Goal: Task Accomplishment & Management: Use online tool/utility

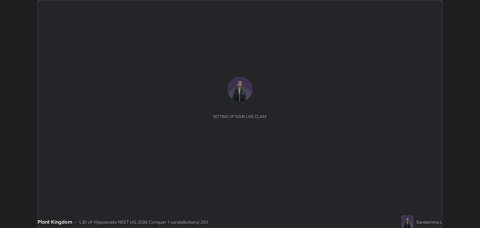
scroll to position [228, 480]
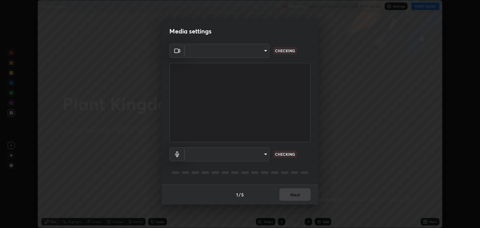
type input "18efe283419ebebb34f3f069735d570d1efa482ca5ebb0fbe8eacb96b6d22603"
type input "communications"
click at [299, 195] on div "1 / 5 Next" at bounding box center [240, 194] width 156 height 20
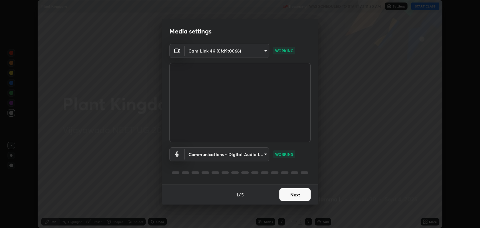
click at [295, 194] on button "Next" at bounding box center [295, 194] width 31 height 13
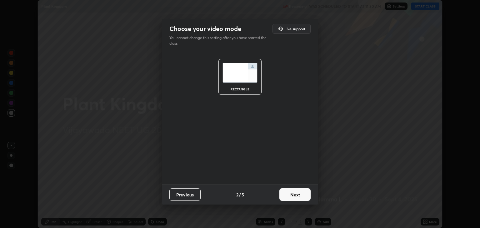
click at [295, 194] on button "Next" at bounding box center [295, 194] width 31 height 13
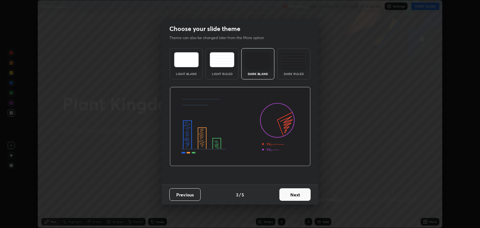
click at [293, 194] on button "Next" at bounding box center [295, 194] width 31 height 13
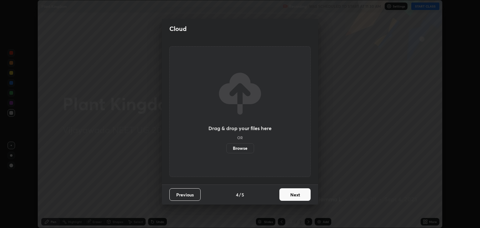
click at [293, 194] on button "Next" at bounding box center [295, 194] width 31 height 13
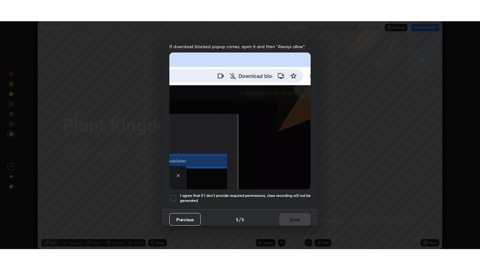
scroll to position [127, 0]
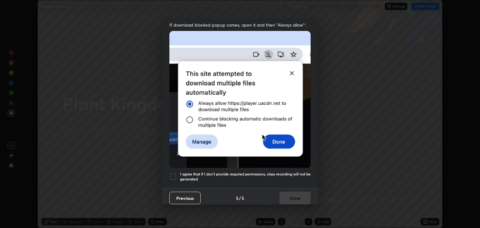
click at [175, 173] on div at bounding box center [173, 177] width 8 height 8
click at [296, 194] on button "Done" at bounding box center [295, 198] width 31 height 13
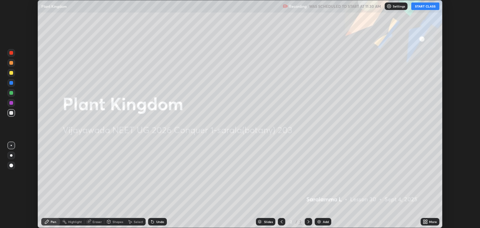
click at [426, 221] on icon at bounding box center [427, 221] width 2 height 2
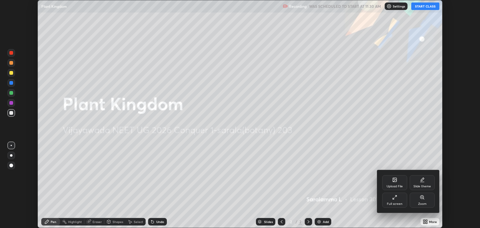
click at [400, 202] on div "Full screen" at bounding box center [395, 203] width 16 height 3
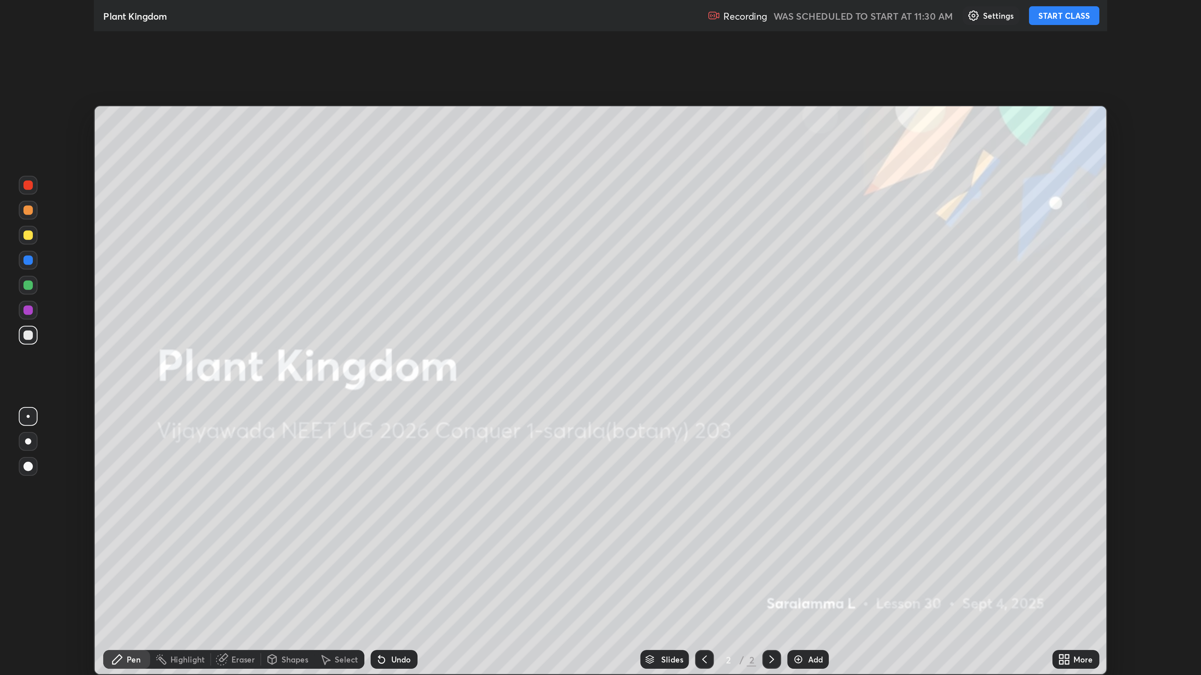
scroll to position [270, 480]
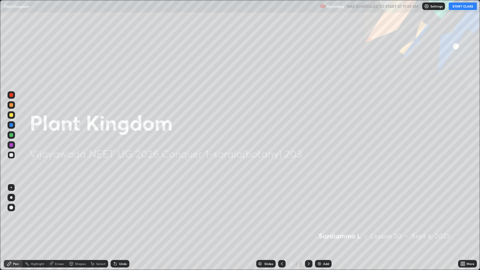
click at [320, 228] on img at bounding box center [319, 263] width 5 height 5
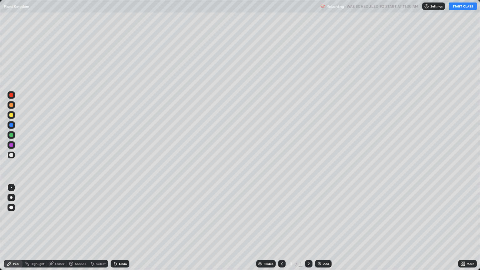
click at [461, 8] on button "START CLASS" at bounding box center [463, 7] width 28 height 8
click at [11, 115] on div at bounding box center [11, 115] width 4 height 4
click at [9, 106] on div at bounding box center [11, 105] width 4 height 4
click at [12, 135] on div at bounding box center [11, 135] width 4 height 4
click at [12, 155] on div at bounding box center [11, 155] width 4 height 4
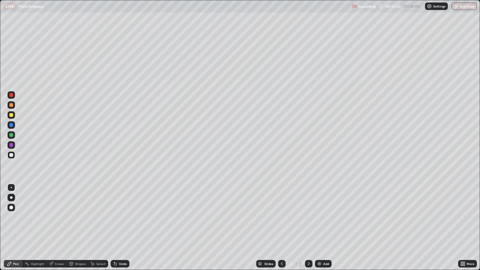
click at [318, 228] on img at bounding box center [319, 263] width 5 height 5
click at [12, 145] on div at bounding box center [11, 145] width 4 height 4
click at [11, 136] on div at bounding box center [11, 135] width 4 height 4
click at [51, 228] on icon at bounding box center [51, 263] width 3 height 3
click at [8, 228] on icon at bounding box center [9, 263] width 5 height 5
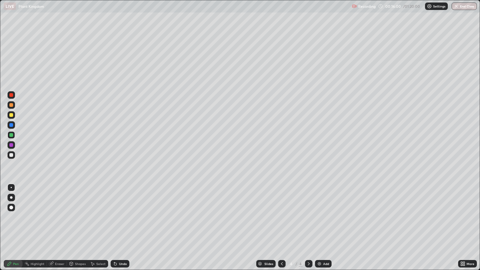
click at [11, 107] on div at bounding box center [11, 105] width 4 height 4
click at [317, 228] on img at bounding box center [319, 263] width 5 height 5
click at [52, 228] on icon at bounding box center [51, 263] width 3 height 3
click at [9, 228] on icon at bounding box center [9, 263] width 5 height 5
click at [12, 136] on div at bounding box center [11, 135] width 4 height 4
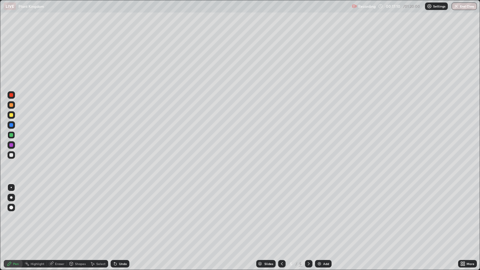
click at [11, 146] on div at bounding box center [11, 145] width 4 height 4
click at [11, 105] on div at bounding box center [11, 105] width 4 height 4
click at [11, 96] on div at bounding box center [11, 95] width 4 height 4
click at [13, 154] on div at bounding box center [11, 155] width 4 height 4
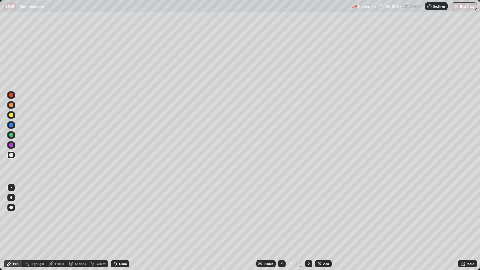
click at [53, 228] on icon at bounding box center [51, 263] width 5 height 5
click at [10, 228] on icon at bounding box center [10, 264] width 4 height 4
click at [13, 137] on div at bounding box center [12, 135] width 8 height 8
click at [318, 228] on img at bounding box center [319, 263] width 5 height 5
click at [308, 228] on icon at bounding box center [308, 263] width 5 height 5
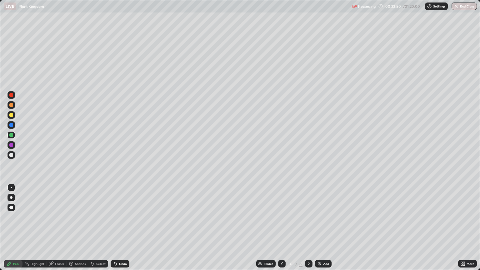
click at [318, 228] on img at bounding box center [319, 263] width 5 height 5
click at [11, 156] on div at bounding box center [11, 155] width 4 height 4
click at [11, 146] on div at bounding box center [11, 145] width 4 height 4
click at [319, 228] on img at bounding box center [319, 263] width 5 height 5
click at [11, 105] on div at bounding box center [11, 105] width 4 height 4
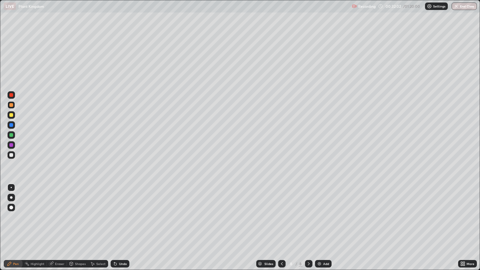
click at [51, 228] on icon at bounding box center [51, 263] width 3 height 3
click at [8, 228] on div "Pen" at bounding box center [13, 264] width 19 height 8
click at [52, 228] on icon at bounding box center [51, 263] width 3 height 3
click at [8, 228] on icon at bounding box center [9, 263] width 5 height 5
click at [12, 146] on div at bounding box center [11, 145] width 4 height 4
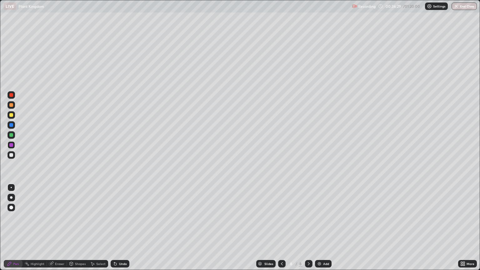
click at [317, 228] on img at bounding box center [319, 263] width 5 height 5
click at [11, 106] on div at bounding box center [11, 105] width 4 height 4
click at [318, 228] on img at bounding box center [319, 263] width 5 height 5
click at [11, 135] on div at bounding box center [11, 135] width 4 height 4
click at [12, 155] on div at bounding box center [11, 155] width 4 height 4
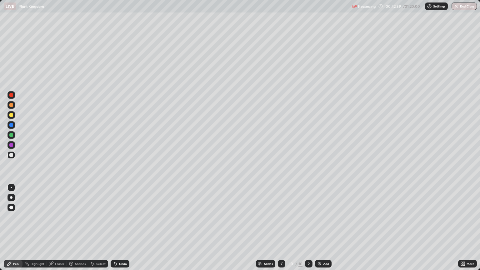
click at [11, 105] on div at bounding box center [11, 105] width 4 height 4
click at [319, 228] on img at bounding box center [319, 263] width 5 height 5
click at [51, 228] on icon at bounding box center [51, 263] width 3 height 3
click at [9, 228] on icon at bounding box center [9, 263] width 5 height 5
click at [51, 228] on icon at bounding box center [51, 263] width 5 height 5
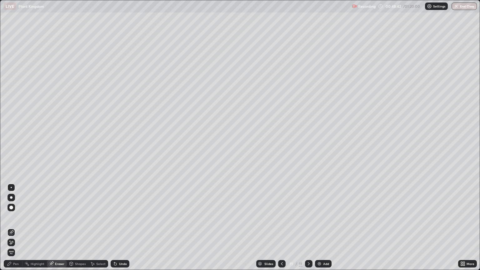
click at [8, 228] on icon at bounding box center [9, 263] width 5 height 5
click at [55, 228] on div "Eraser" at bounding box center [57, 264] width 20 height 8
click at [10, 228] on icon at bounding box center [10, 264] width 4 height 4
click at [12, 156] on div at bounding box center [11, 155] width 4 height 4
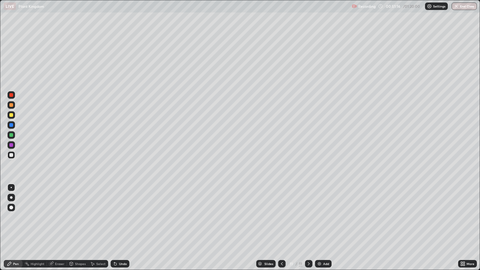
click at [51, 228] on icon at bounding box center [51, 263] width 3 height 3
click at [10, 228] on icon at bounding box center [10, 264] width 4 height 4
click at [319, 228] on img at bounding box center [319, 263] width 5 height 5
click at [10, 104] on div at bounding box center [11, 105] width 4 height 4
click at [11, 155] on div at bounding box center [11, 155] width 4 height 4
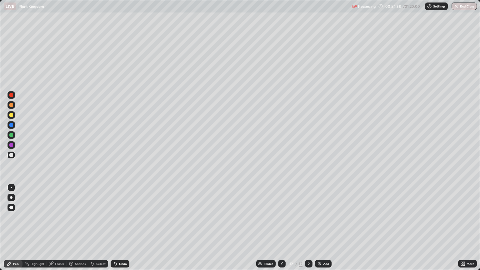
click at [11, 106] on div at bounding box center [11, 105] width 4 height 4
click at [11, 155] on div at bounding box center [11, 155] width 4 height 4
click at [10, 115] on div at bounding box center [11, 115] width 4 height 4
click at [10, 106] on div at bounding box center [11, 105] width 4 height 4
click at [12, 155] on div at bounding box center [11, 155] width 4 height 4
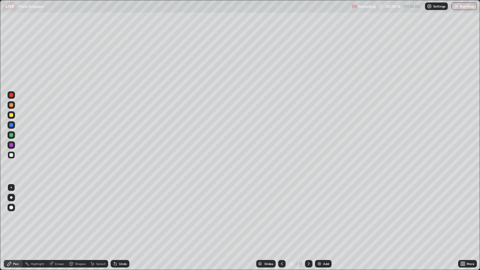
click at [12, 154] on div at bounding box center [11, 155] width 4 height 4
click at [53, 228] on icon at bounding box center [51, 263] width 5 height 5
click at [9, 228] on div "Pen" at bounding box center [13, 264] width 19 height 8
click at [11, 104] on div at bounding box center [11, 105] width 4 height 4
click at [321, 228] on img at bounding box center [319, 263] width 5 height 5
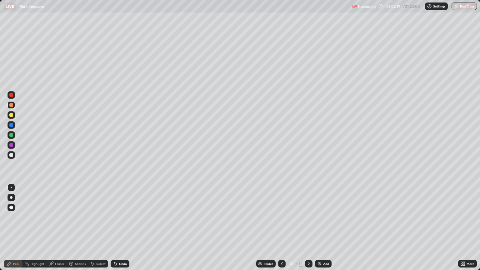
click at [11, 155] on div at bounding box center [11, 155] width 4 height 4
click at [12, 105] on div at bounding box center [11, 105] width 4 height 4
click at [51, 228] on icon at bounding box center [51, 263] width 3 height 3
click at [10, 228] on icon at bounding box center [10, 264] width 4 height 4
click at [53, 228] on div "Eraser" at bounding box center [57, 264] width 20 height 8
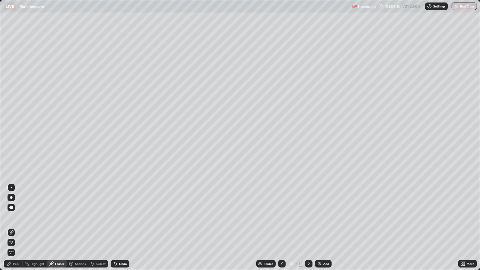
click at [8, 228] on icon at bounding box center [10, 264] width 4 height 4
click at [317, 228] on img at bounding box center [319, 263] width 5 height 5
click at [53, 228] on div "Eraser" at bounding box center [57, 264] width 20 height 8
click at [11, 228] on icon at bounding box center [10, 264] width 4 height 4
click at [456, 10] on button "End Class" at bounding box center [464, 7] width 25 height 8
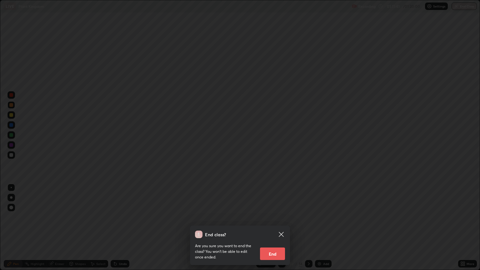
click at [274, 228] on button "End" at bounding box center [272, 254] width 25 height 13
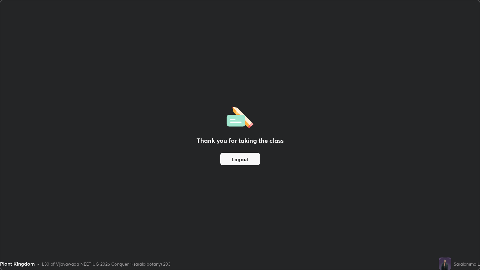
click at [356, 10] on div "Plant Kingdom" at bounding box center [198, 6] width 389 height 13
click at [327, 23] on div "Thank you for taking the class Logout" at bounding box center [240, 135] width 480 height 270
click at [345, 6] on div "Plant Kingdom" at bounding box center [198, 6] width 389 height 13
click at [238, 158] on button "Logout" at bounding box center [240, 159] width 40 height 13
click at [239, 159] on button "Logout" at bounding box center [240, 159] width 40 height 13
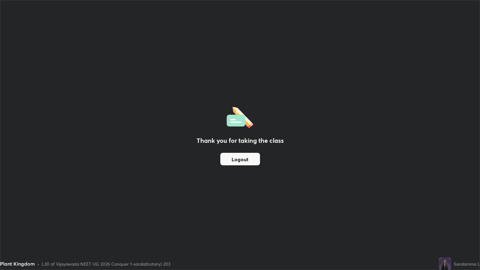
click at [234, 159] on button "Logout" at bounding box center [240, 159] width 40 height 13
click at [236, 162] on button "Logout" at bounding box center [240, 159] width 40 height 13
click at [234, 162] on button "Logout" at bounding box center [240, 159] width 40 height 13
click at [236, 161] on button "Logout" at bounding box center [240, 159] width 40 height 13
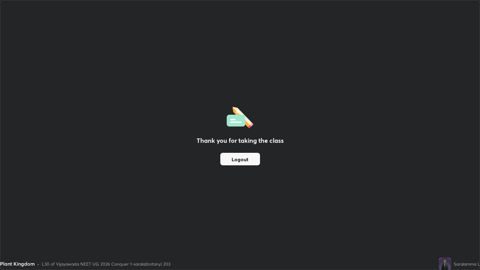
click at [236, 161] on button "Logout" at bounding box center [240, 159] width 40 height 13
click at [240, 159] on button "Logout" at bounding box center [240, 159] width 40 height 13
click at [238, 161] on button "Logout" at bounding box center [240, 159] width 40 height 13
click at [238, 160] on button "Logout" at bounding box center [240, 159] width 40 height 13
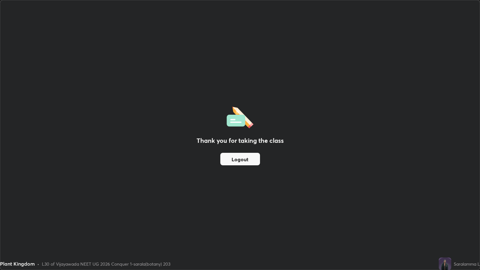
click at [238, 160] on button "Logout" at bounding box center [240, 159] width 40 height 13
click at [237, 157] on button "Logout" at bounding box center [240, 159] width 40 height 13
click at [239, 160] on button "Logout" at bounding box center [240, 159] width 40 height 13
click at [239, 161] on button "Logout" at bounding box center [240, 159] width 40 height 13
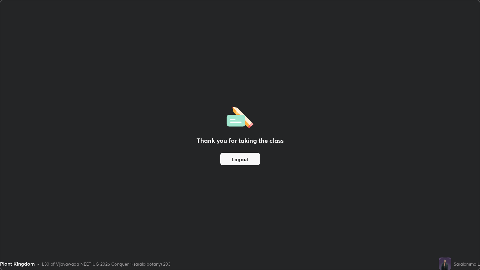
click at [237, 157] on button "Logout" at bounding box center [240, 159] width 40 height 13
click at [237, 159] on button "Logout" at bounding box center [240, 159] width 40 height 13
click at [238, 159] on button "Logout" at bounding box center [240, 159] width 40 height 13
click at [249, 156] on button "Logout" at bounding box center [240, 159] width 40 height 13
click at [245, 158] on button "Logout" at bounding box center [240, 159] width 40 height 13
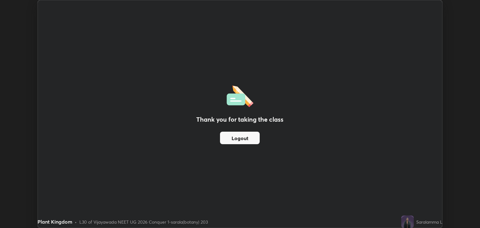
scroll to position [31037, 30785]
